Goal: Use online tool/utility: Utilize a website feature to perform a specific function

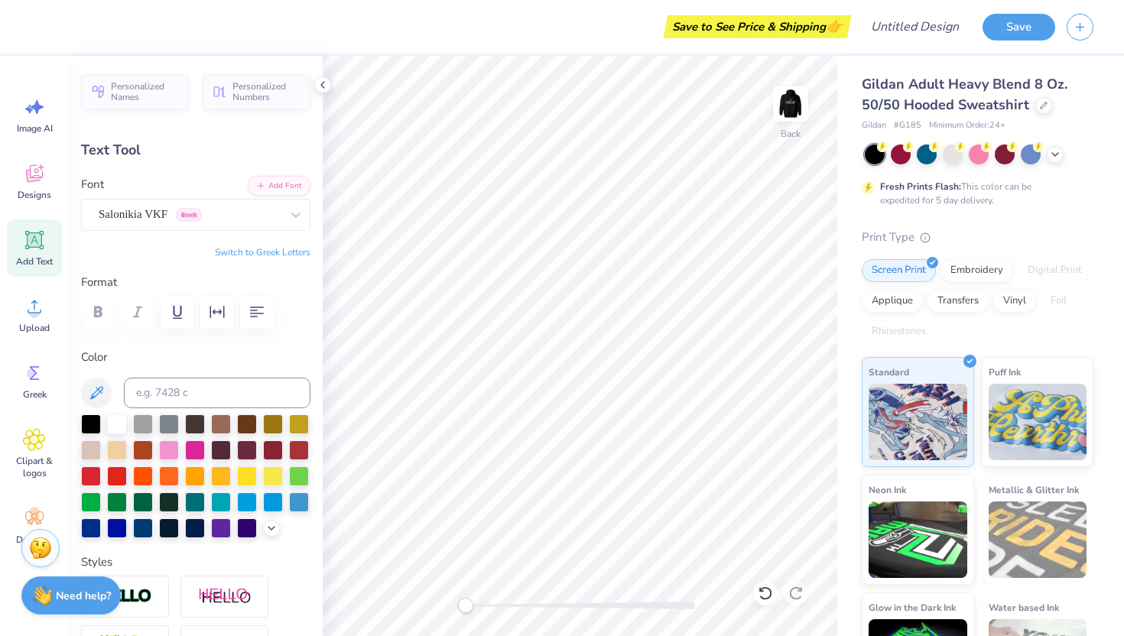
type textarea "DSP"
type input "3.60"
type input "1.62"
paste textarea
type textarea "DSP"
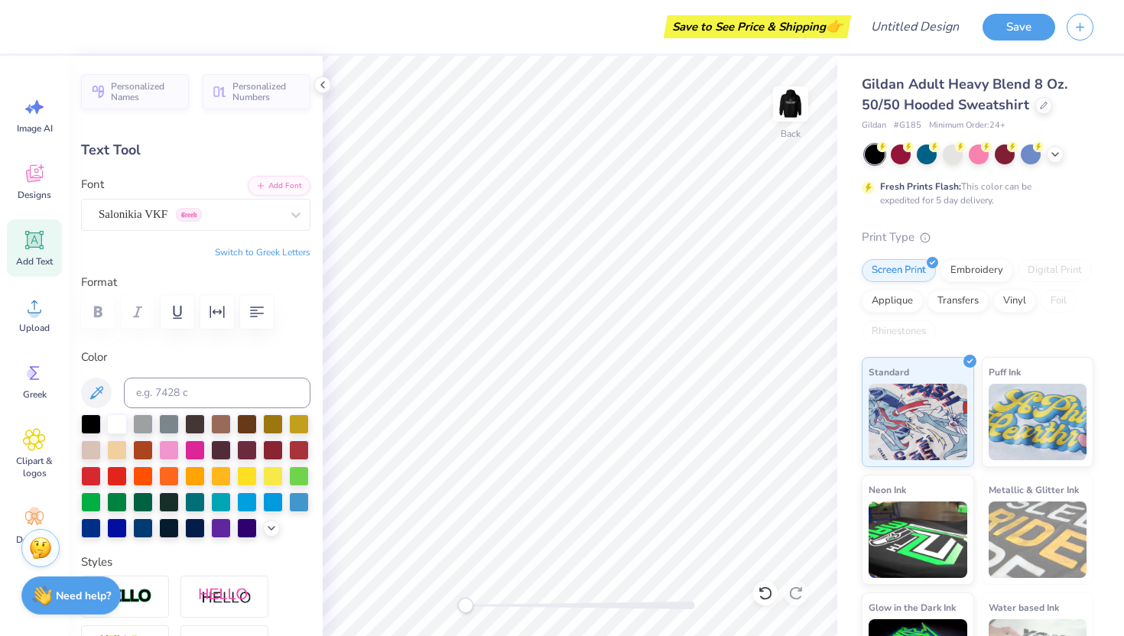
click at [274, 253] on button "Switch to Greek Letters" at bounding box center [263, 252] width 96 height 12
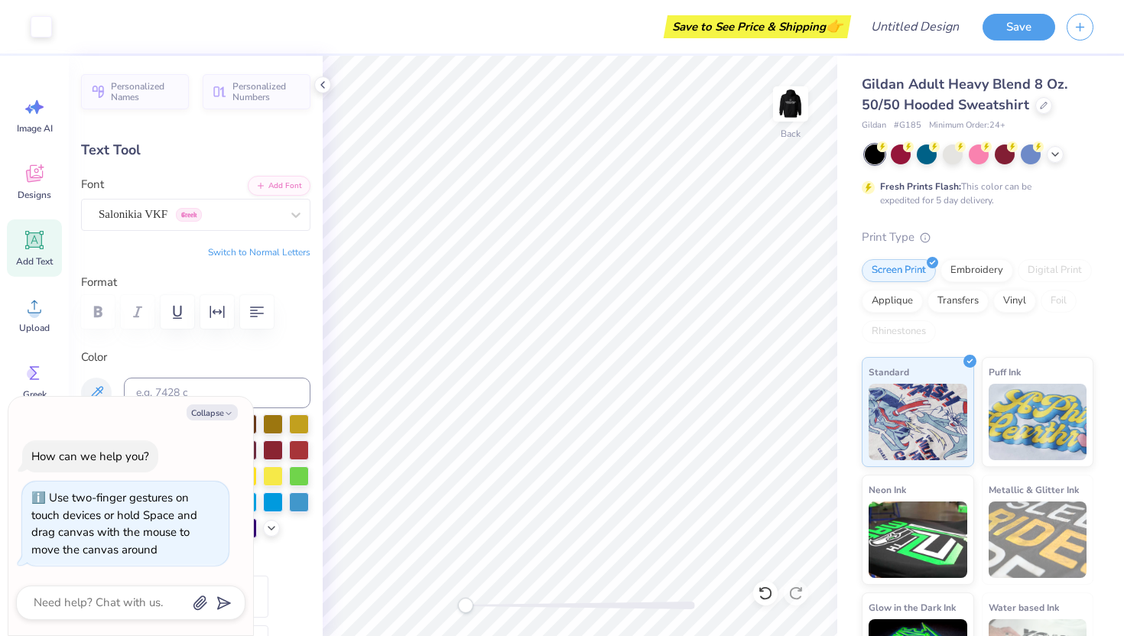
click at [434, 608] on div "Back" at bounding box center [580, 346] width 515 height 580
click at [788, 102] on img at bounding box center [790, 103] width 61 height 61
type textarea "x"
type textarea "D"
type textarea "x"
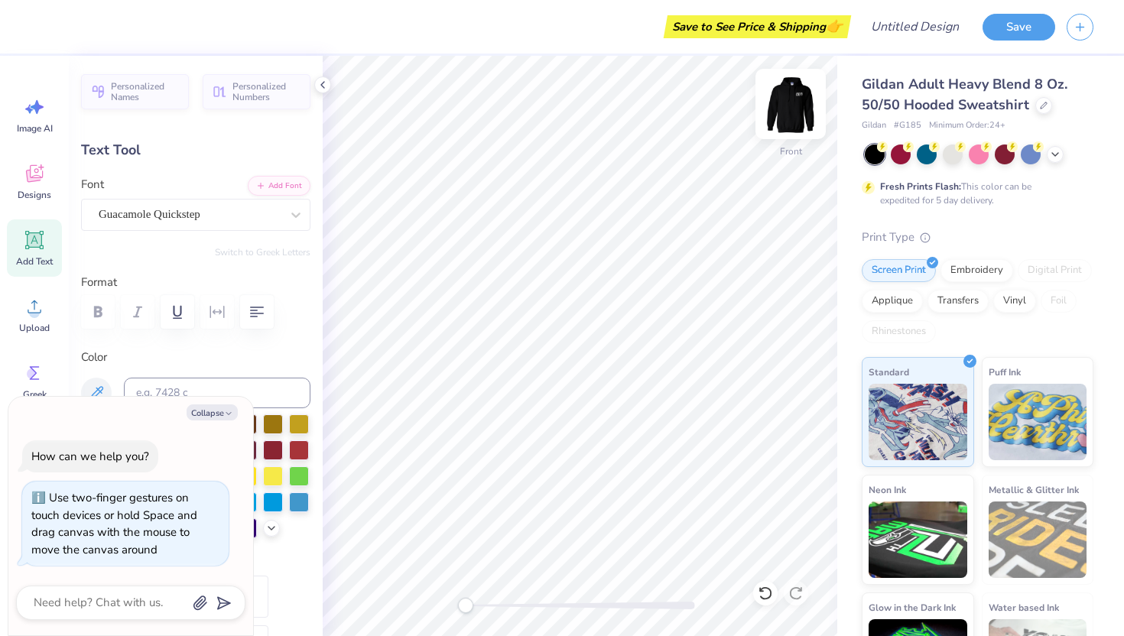
type textarea "De"
type textarea "x"
type textarea "Del"
type textarea "x"
type textarea "De"
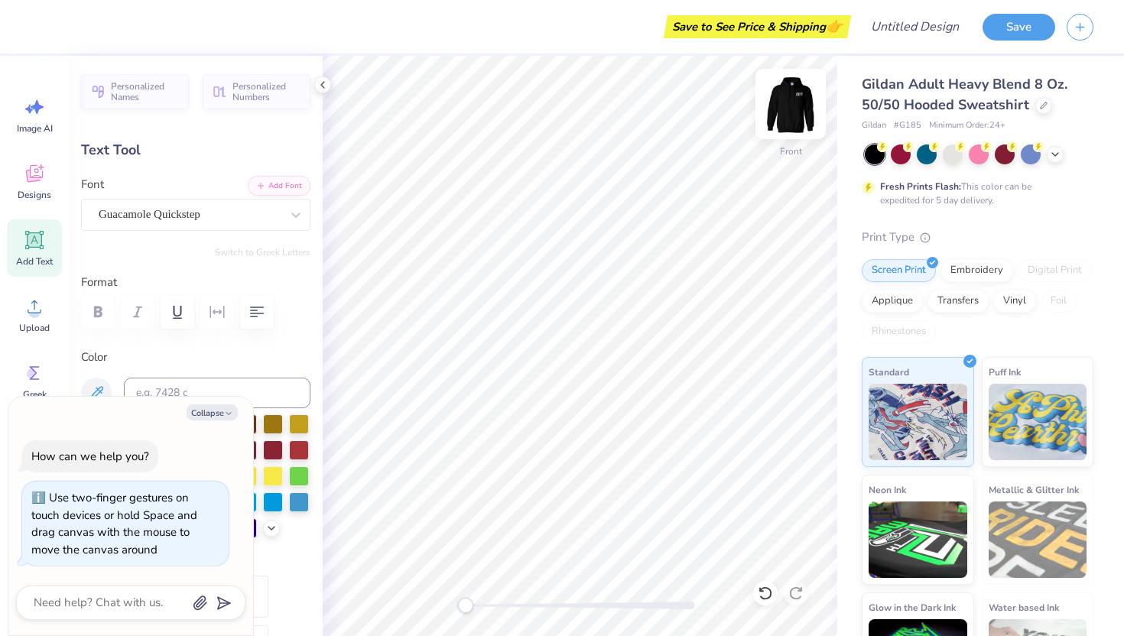
type textarea "x"
type textarea "D"
type textarea "x"
type textarea "DE"
type textarea "x"
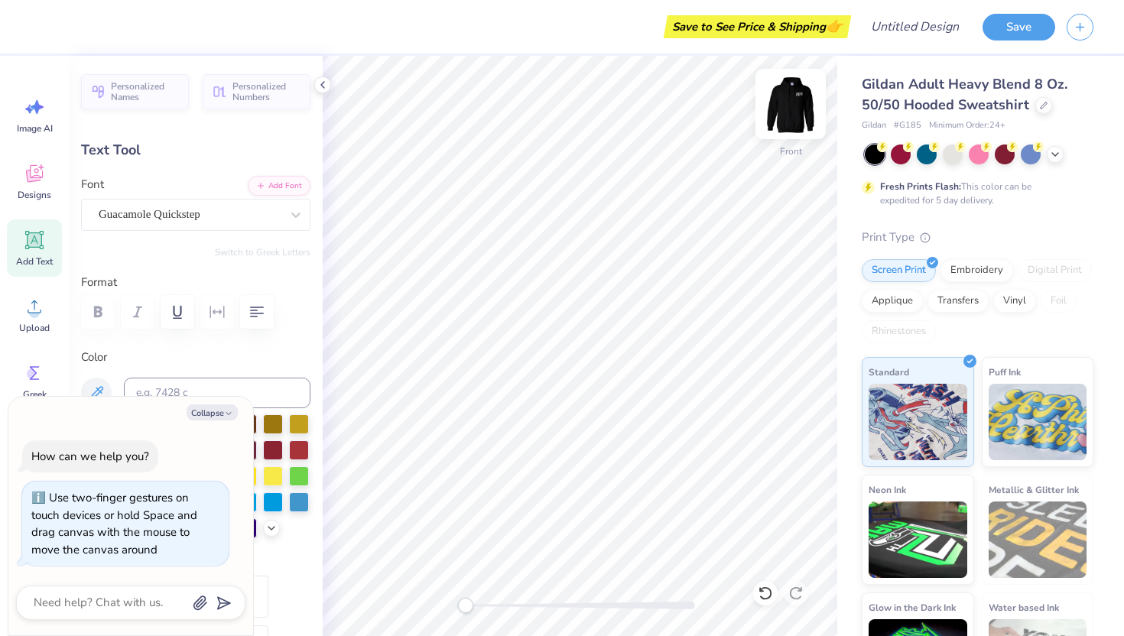
type textarea "DELT"
type textarea "x"
type textarea "DELTA"
type textarea "x"
type textarea "DELTA"
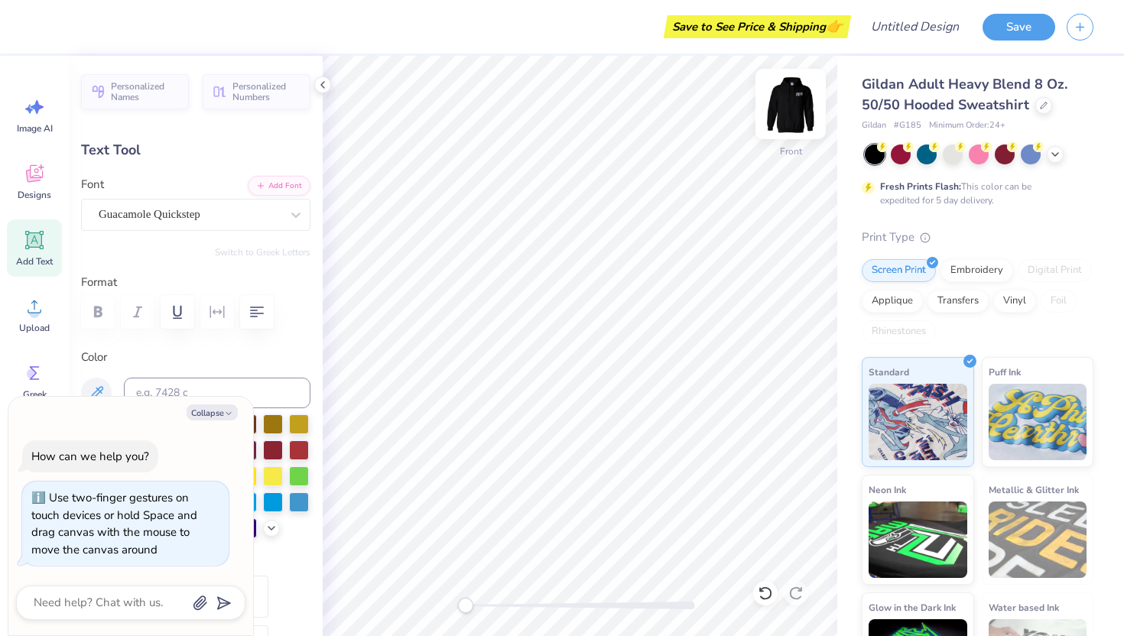
type textarea "x"
type textarea "DELTA SI"
type textarea "x"
type textarea "DELTA SIG"
type textarea "x"
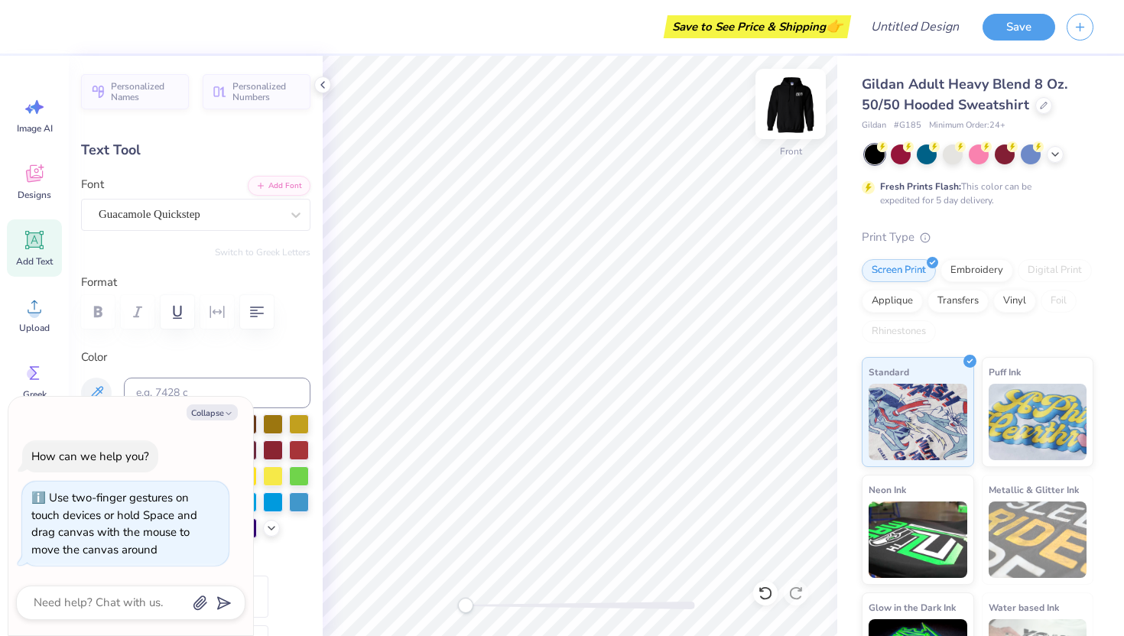
type textarea "DELTA SIGMA"
type textarea "x"
type textarea "DELTA SIGMA"
type textarea "x"
type textarea "DELTA SIGMA P"
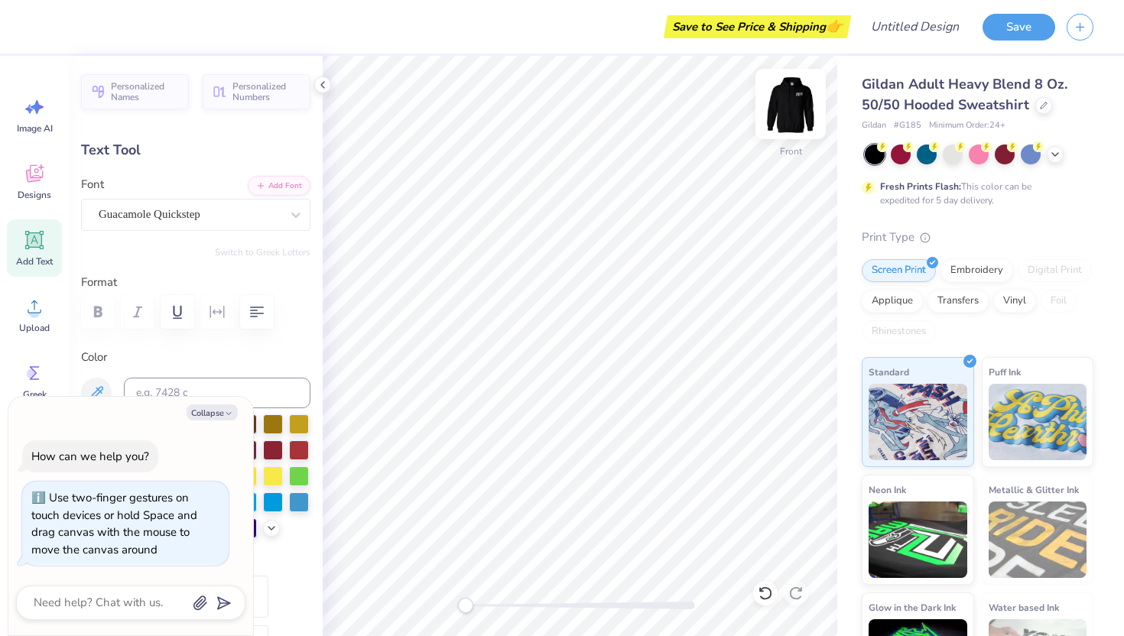
type textarea "x"
type textarea "DELTA SIGMA PI"
type textarea "x"
type input "9.41"
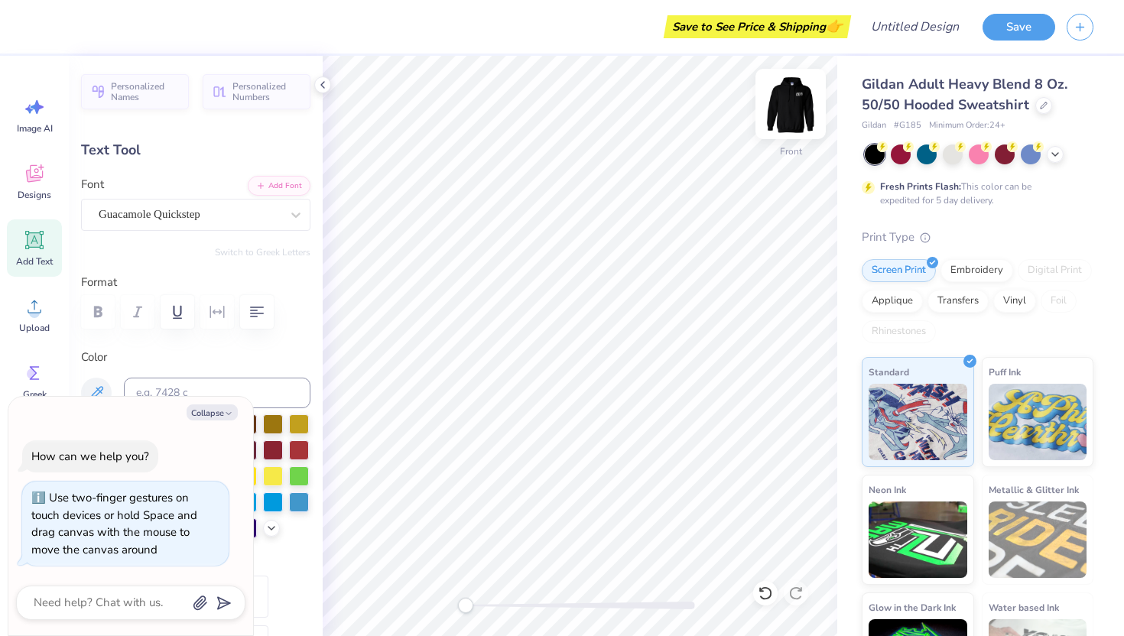
type input "1.15"
type input "10.22"
type textarea "x"
type textarea "P EST. 1917"
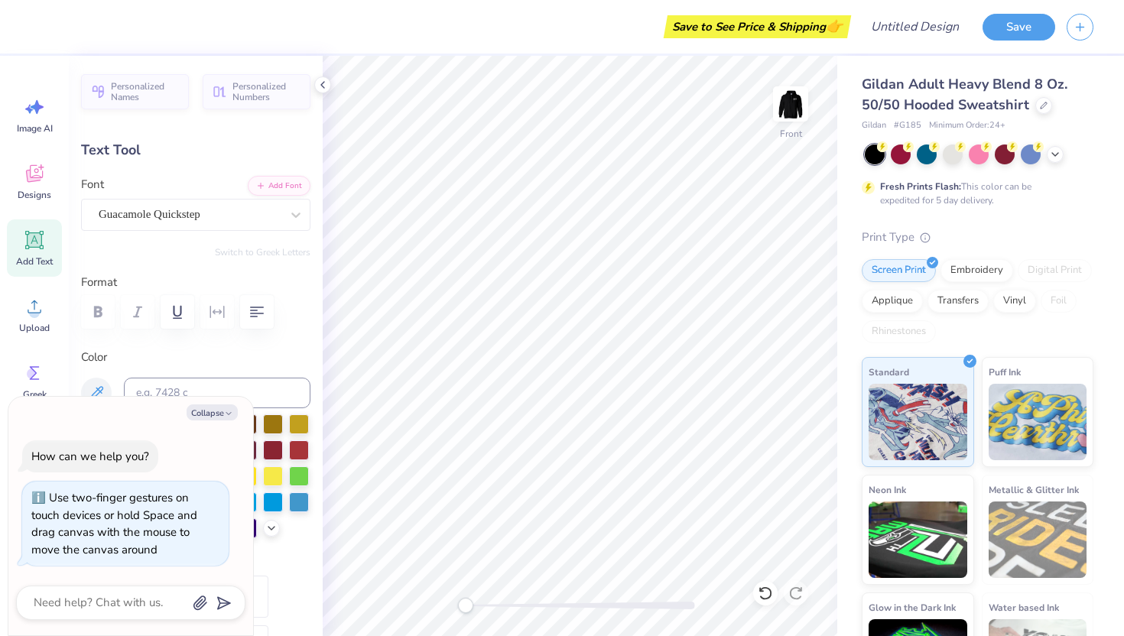
type textarea "x"
type textarea "PE EST. 1917"
type textarea "x"
type textarea "PEP EST. 1917"
type textarea "x"
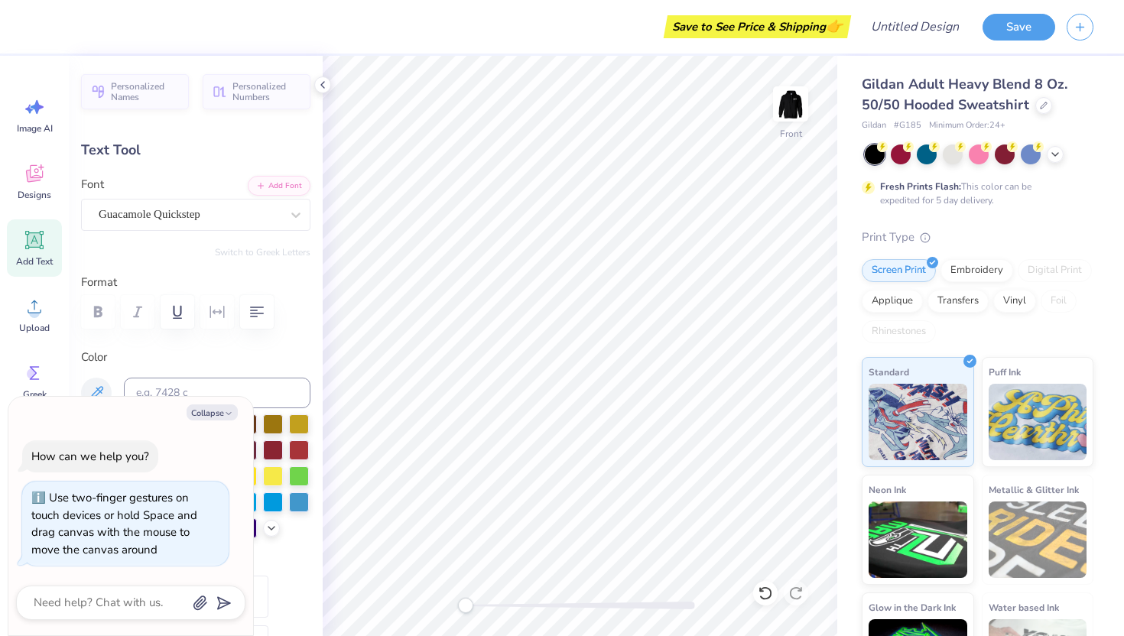
type textarea "PEPP EST. 1917"
type textarea "x"
type textarea "PEPPE EST. 1917"
type textarea "x"
type textarea "PEPPER EST. 1917"
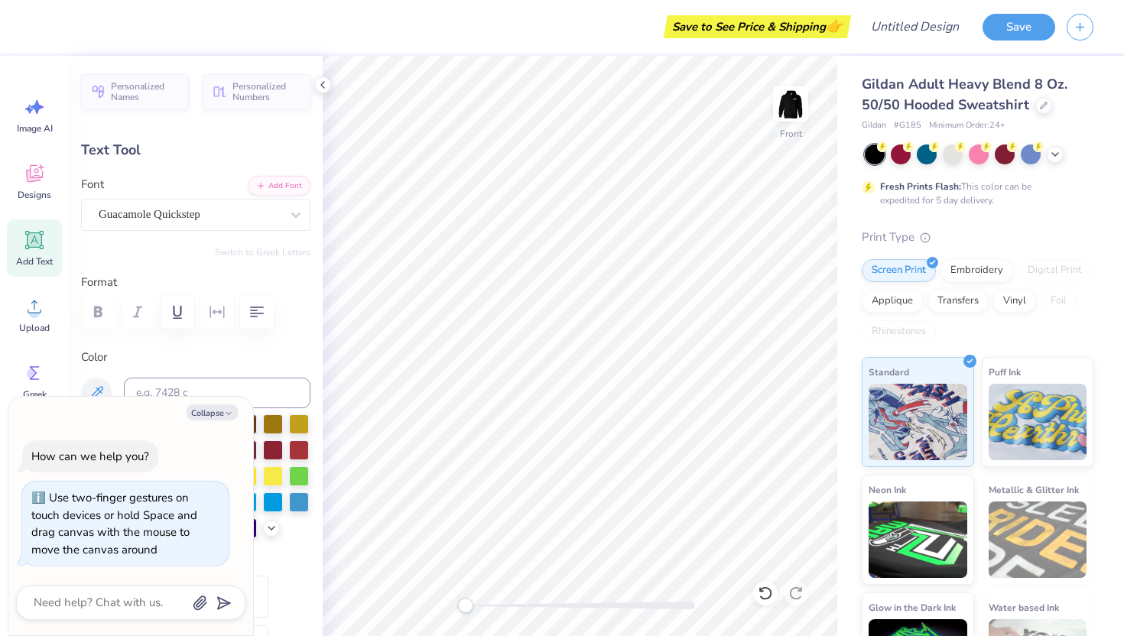
type textarea "x"
type textarea "PEPPERDNI EST. 1917"
type textarea "x"
type textarea "PEPPERDN EST. 1917"
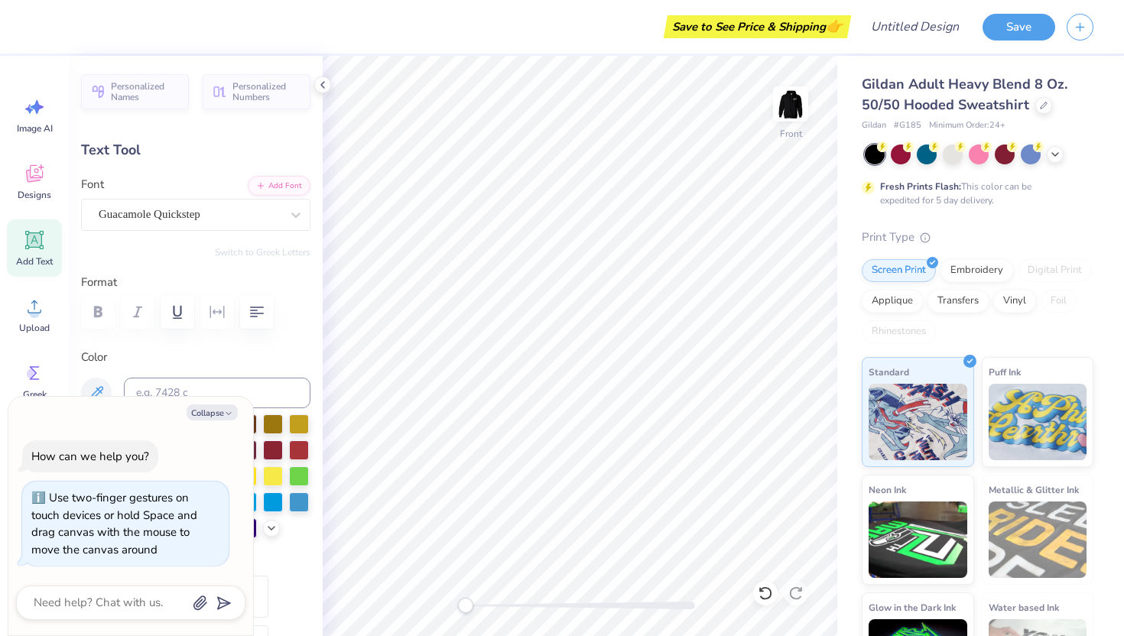
type textarea "x"
type textarea "PEPPERD EST. 1917"
type textarea "x"
type textarea "PEPPERDI EST. 1917"
type textarea "x"
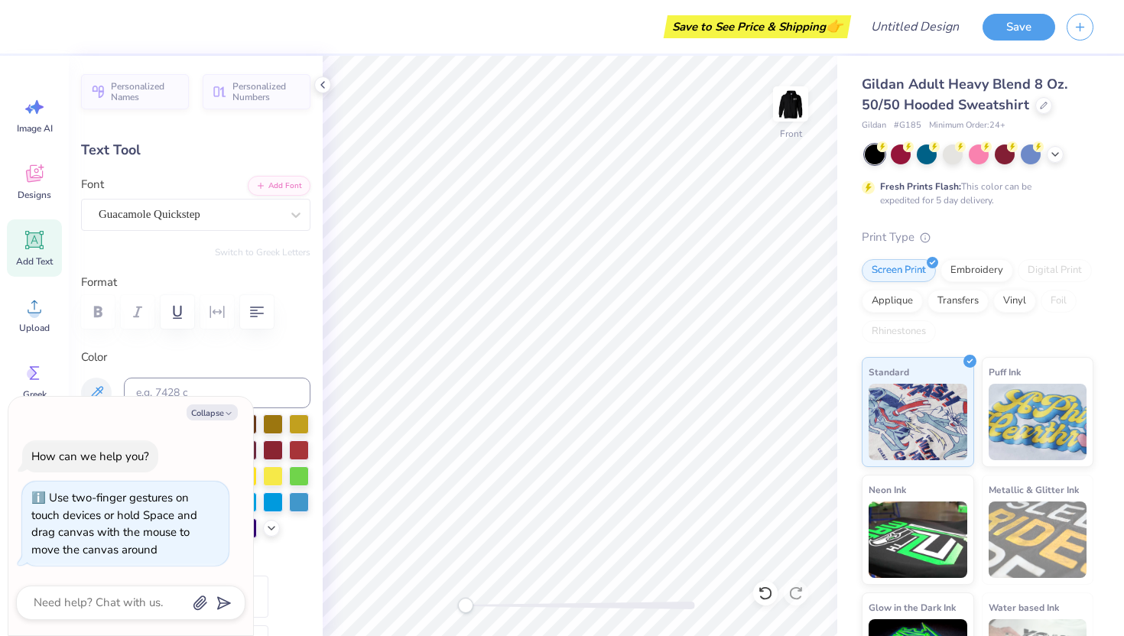
type textarea "PEPPERDINE EST. 1917"
type textarea "x"
type textarea "PEPPERDINE EST. 1917"
type textarea "x"
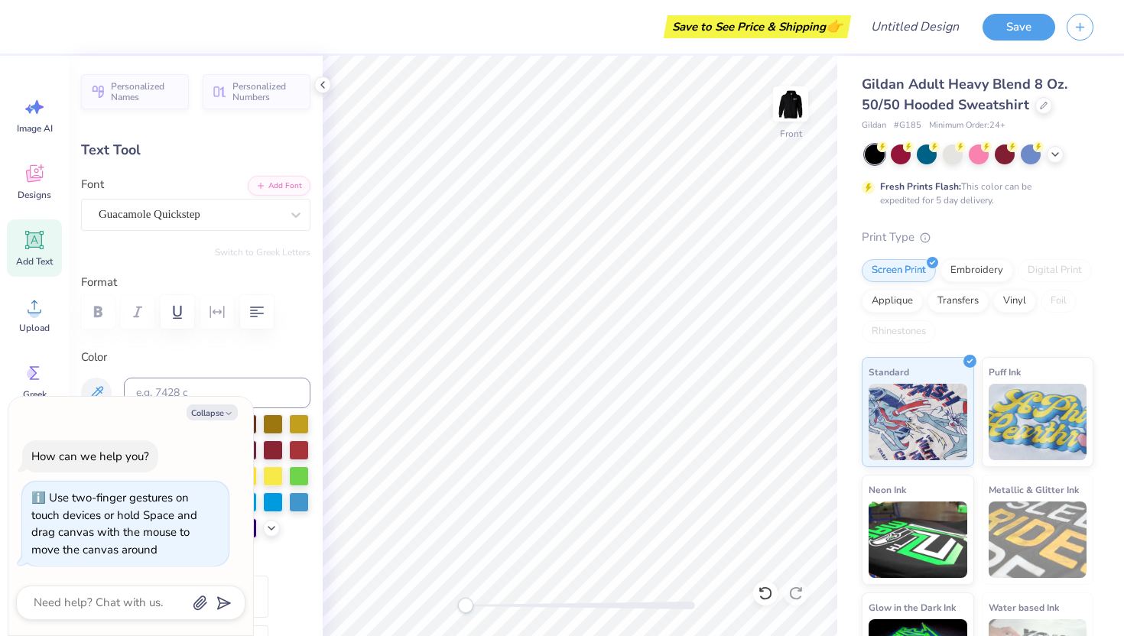
type textarea "PEPPERDINE EST. 20"
type textarea "x"
type textarea "PEPPERDINE EST. 201"
type textarea "x"
type textarea "PEPPERDINE EST. 2011"
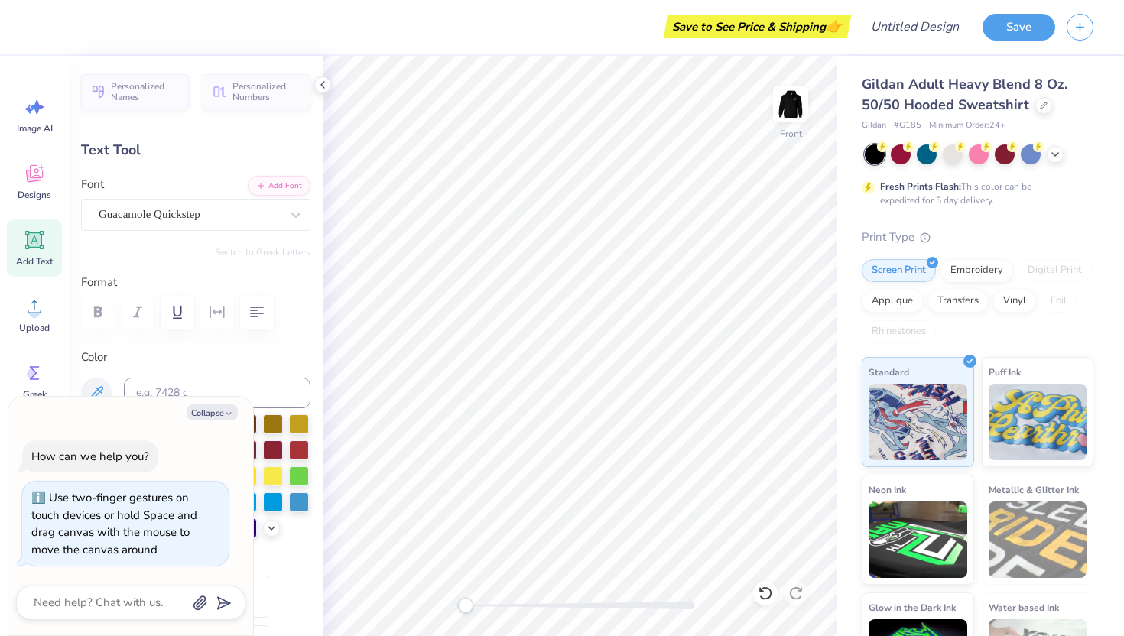
scroll to position [0, 6]
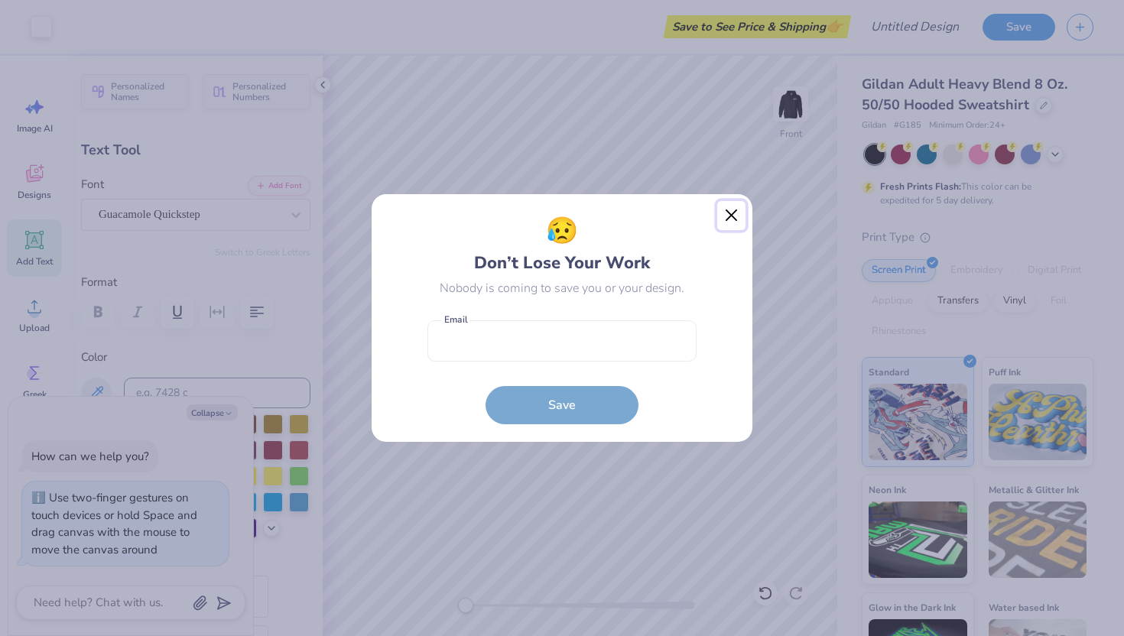
click at [732, 215] on button "Close" at bounding box center [731, 215] width 29 height 29
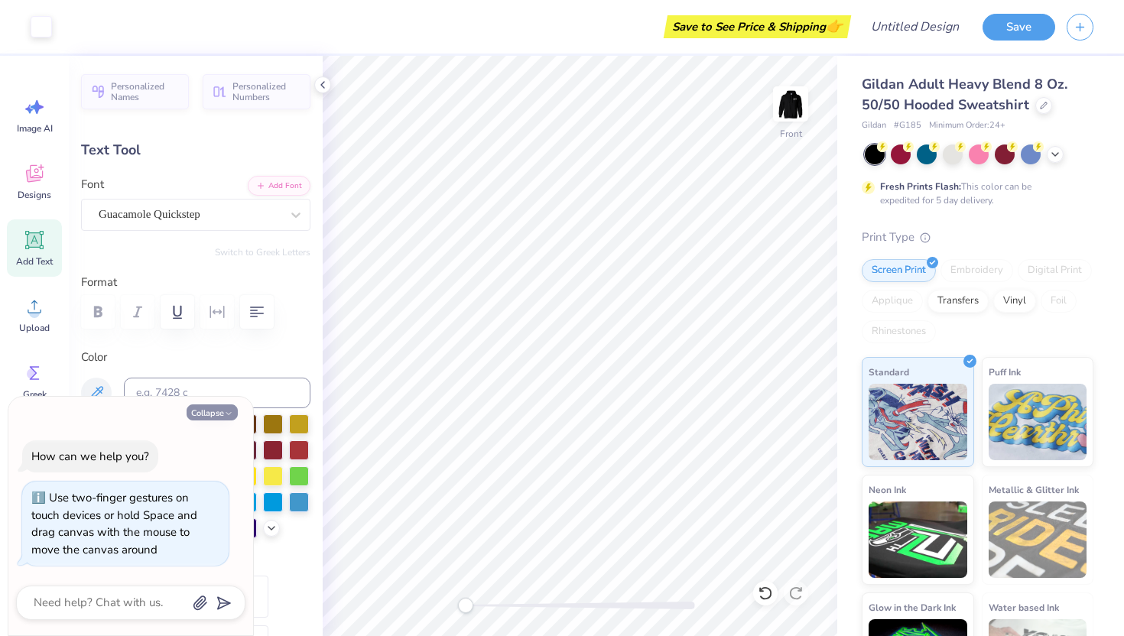
click at [216, 417] on button "Collapse" at bounding box center [212, 413] width 51 height 16
type textarea "x"
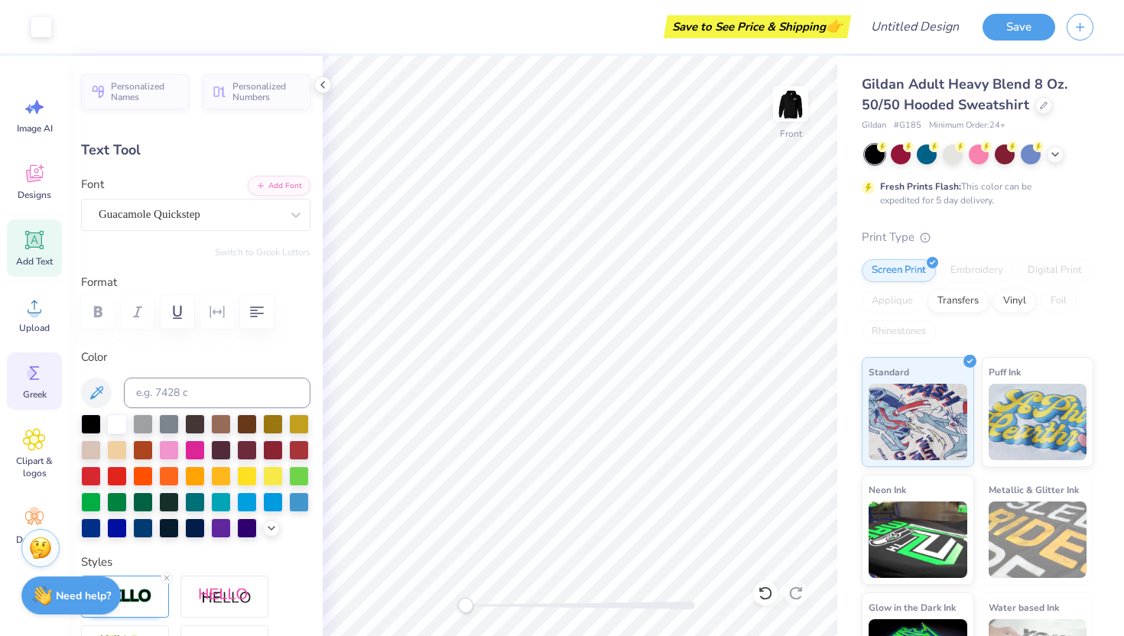
click at [36, 372] on icon at bounding box center [35, 373] width 10 height 14
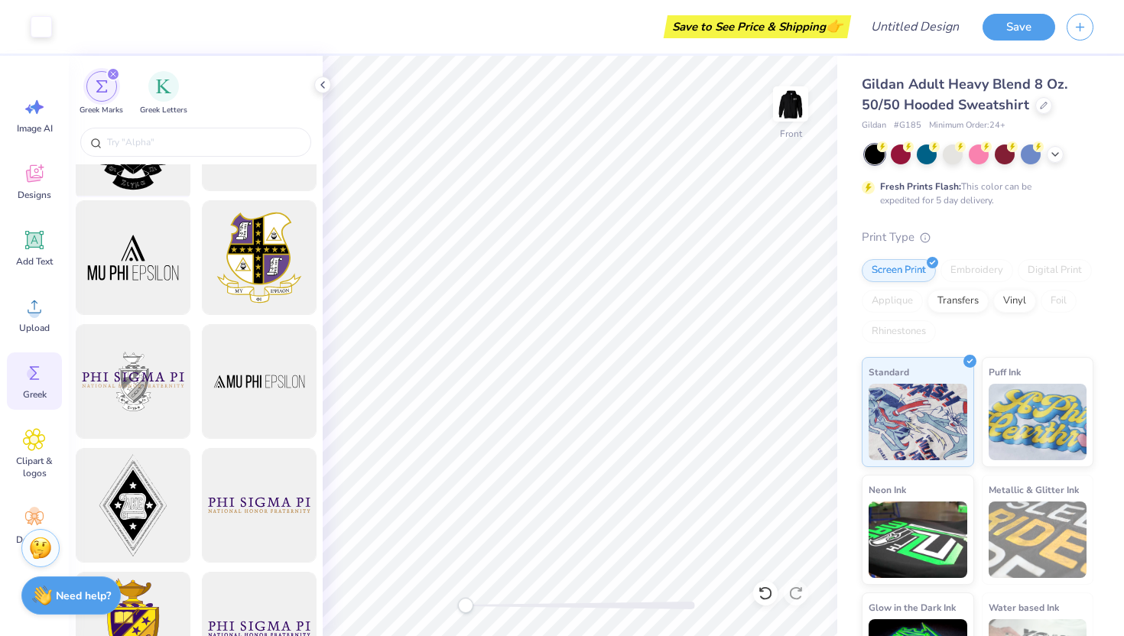
scroll to position [0, 0]
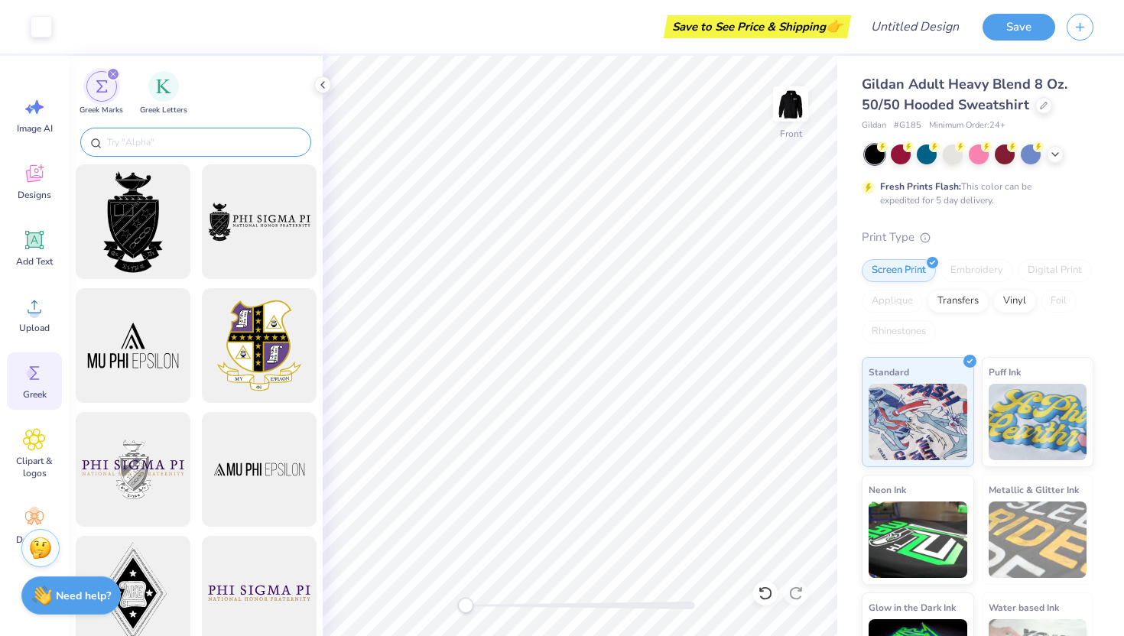
click at [145, 146] on input "text" at bounding box center [204, 142] width 196 height 15
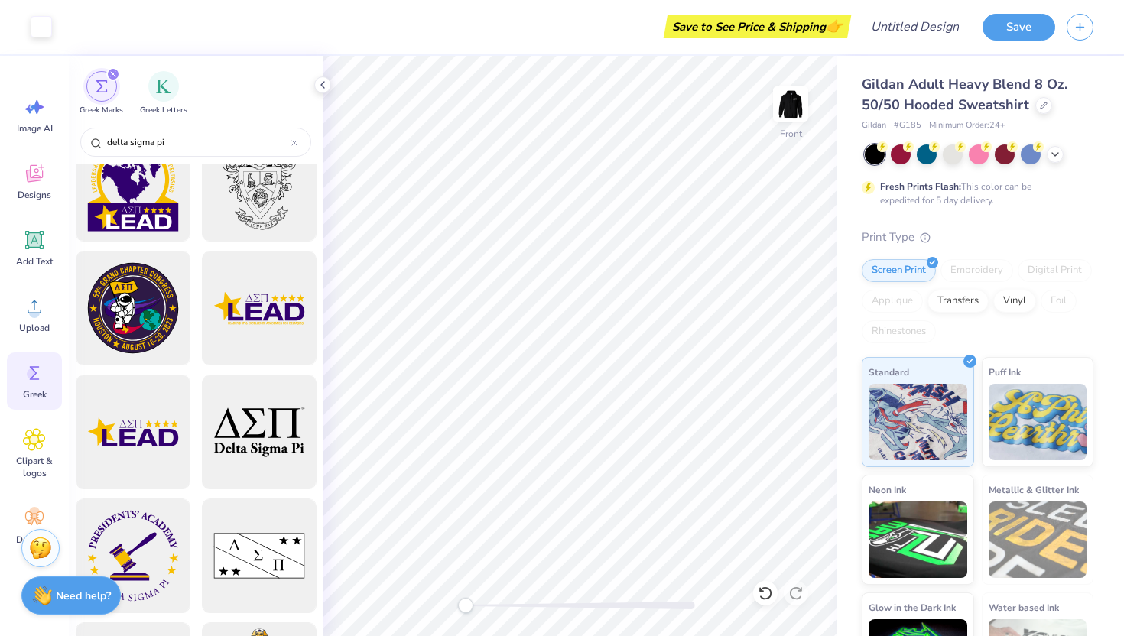
scroll to position [291, 0]
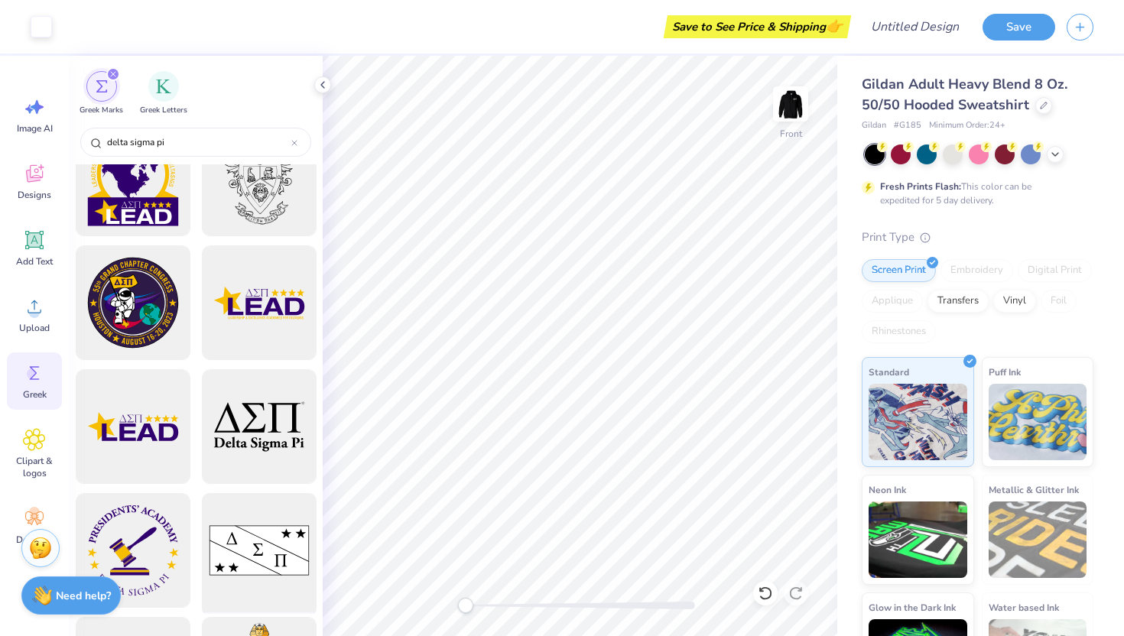
type input "delta sigma pi"
click at [276, 538] on div at bounding box center [259, 551] width 126 height 126
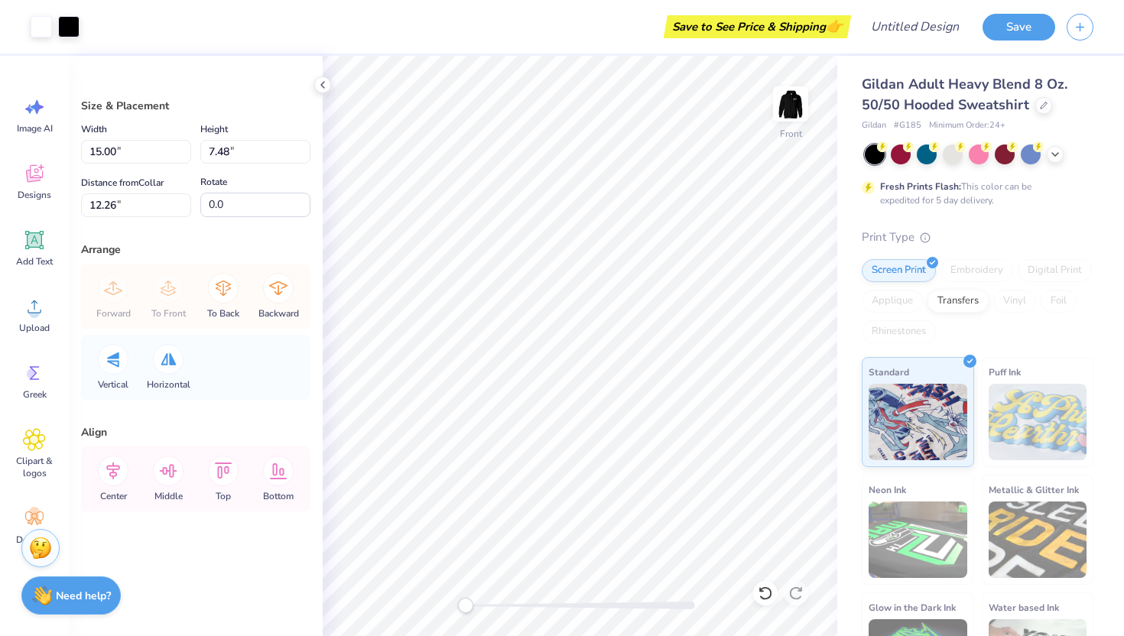
type input "7.31"
type input "3.65"
type input "2.00"
type input "1.79"
type input "6.00"
